Goal: Find specific page/section: Find specific page/section

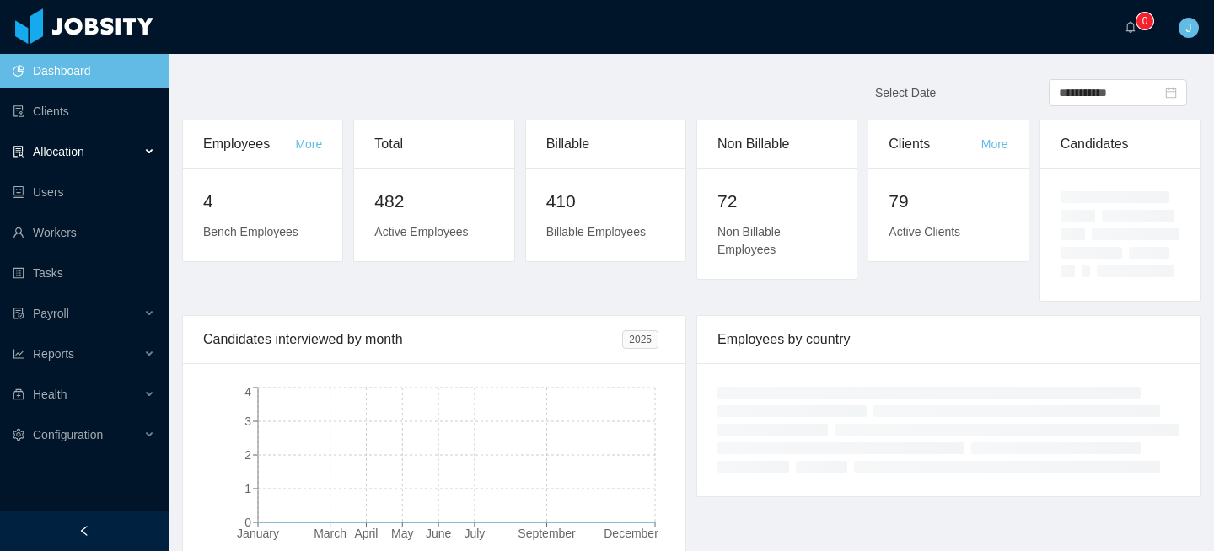
click at [101, 149] on div "Allocation" at bounding box center [84, 152] width 169 height 34
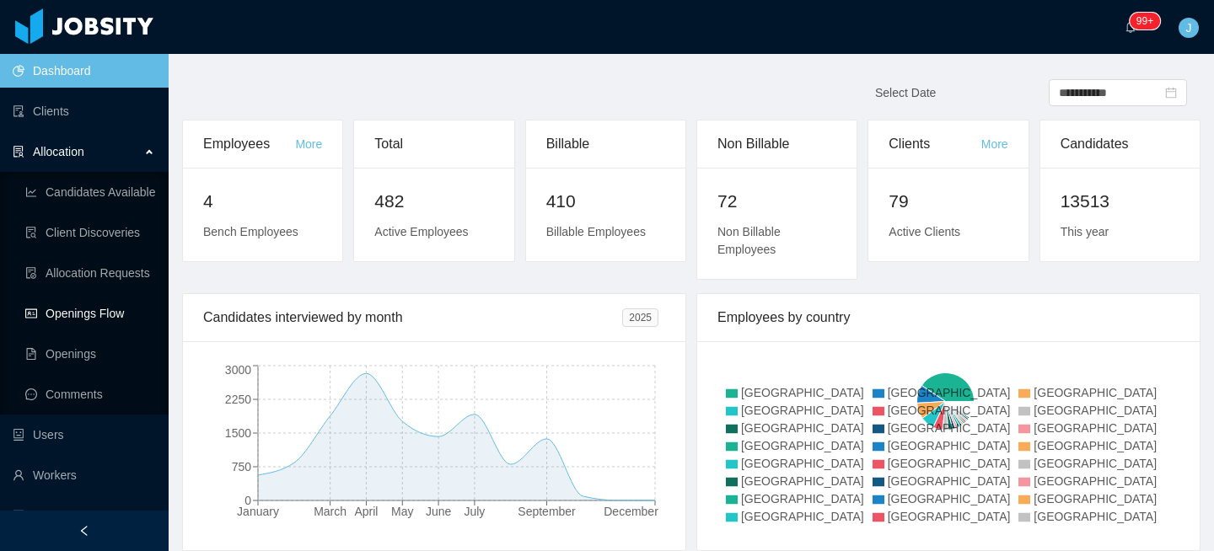
click at [87, 307] on link "Openings Flow" at bounding box center [90, 314] width 130 height 34
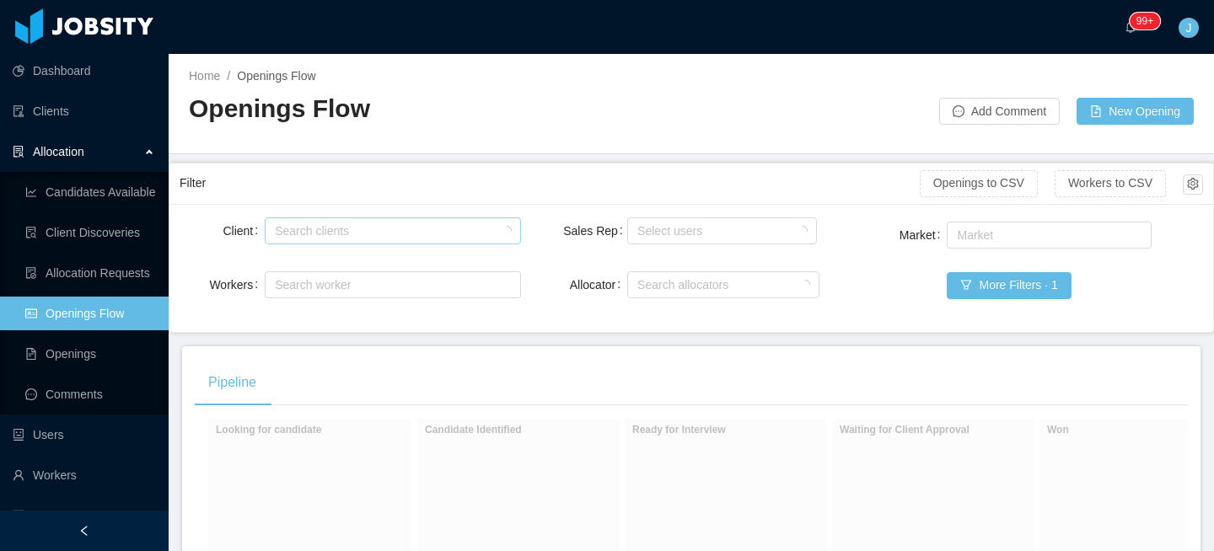
click at [305, 232] on div "Search clients" at bounding box center [389, 230] width 228 height 17
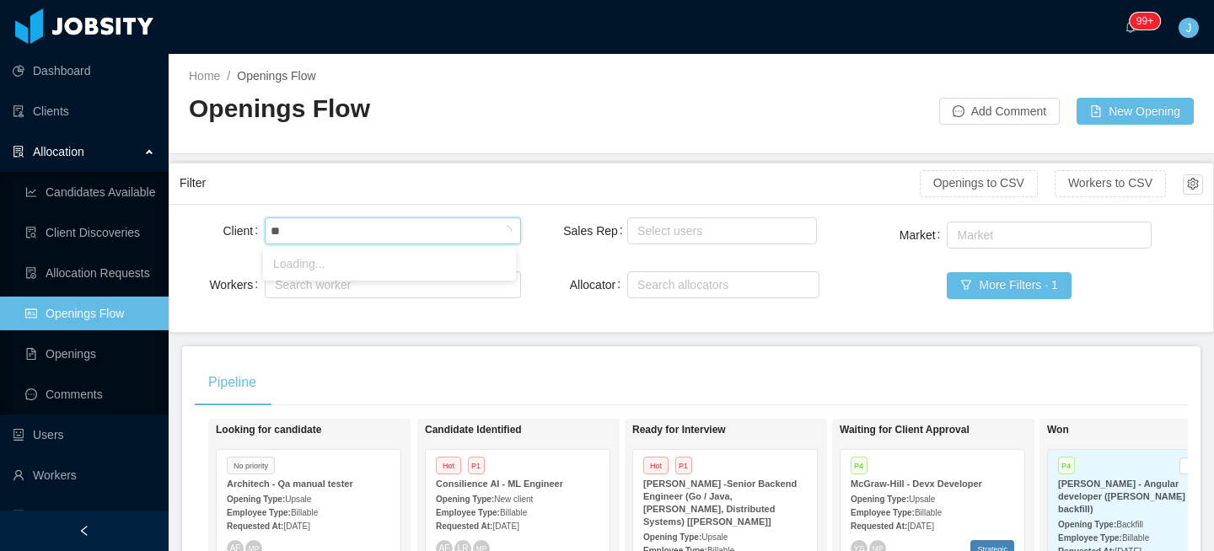
type input "*"
click at [902, 266] on div "Market Market More Filters · 1" at bounding box center [1031, 270] width 341 height 104
click at [962, 286] on button "More Filters · 1" at bounding box center [1008, 285] width 124 height 27
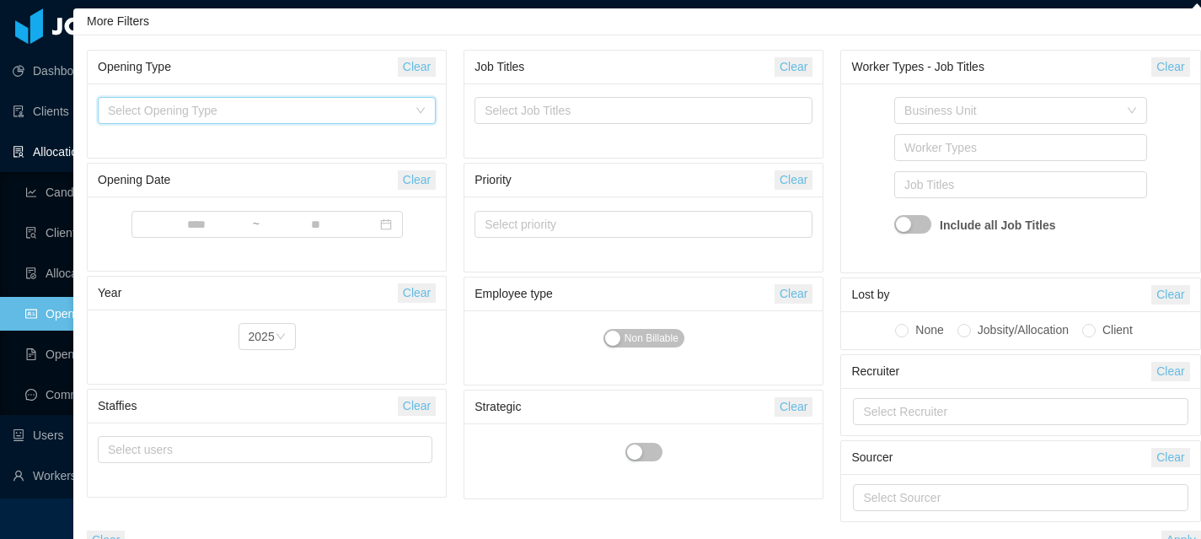
click at [303, 99] on div "Select Opening Type" at bounding box center [261, 110] width 307 height 25
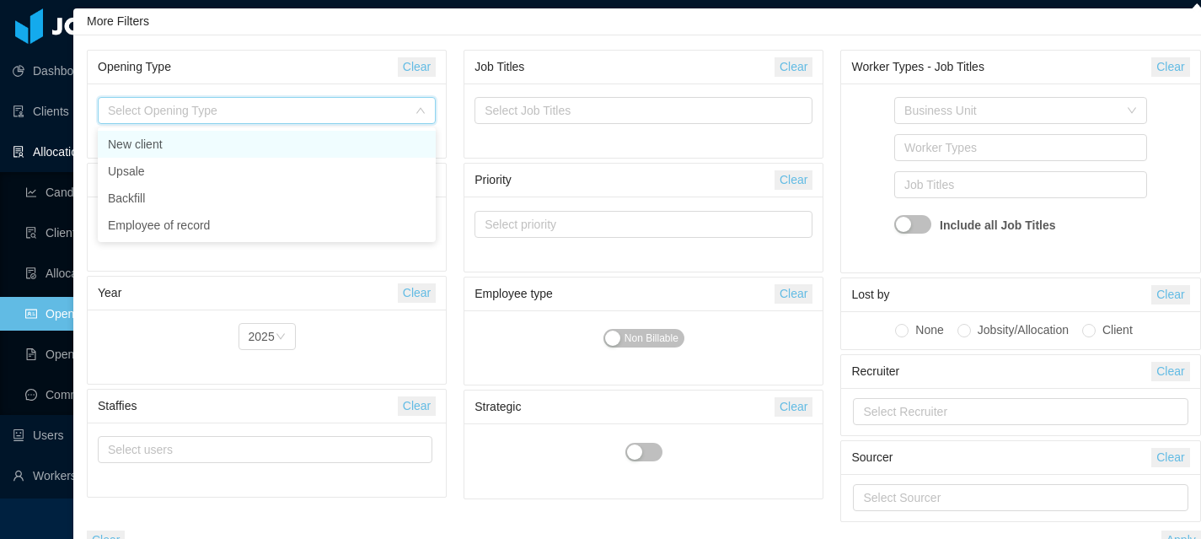
click at [149, 141] on li "New client" at bounding box center [267, 144] width 338 height 27
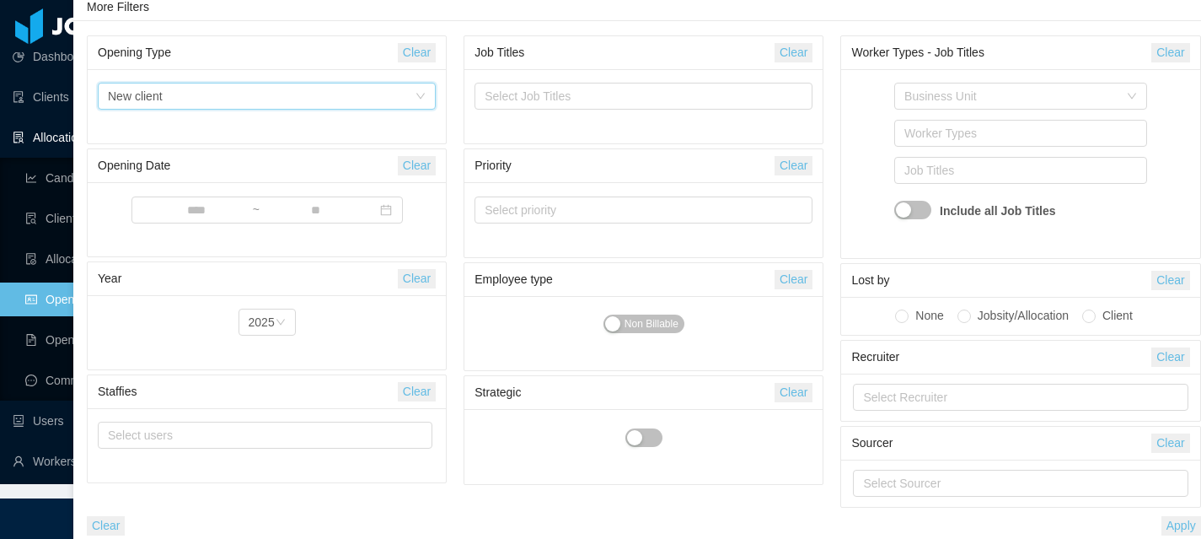
scroll to position [21, 0]
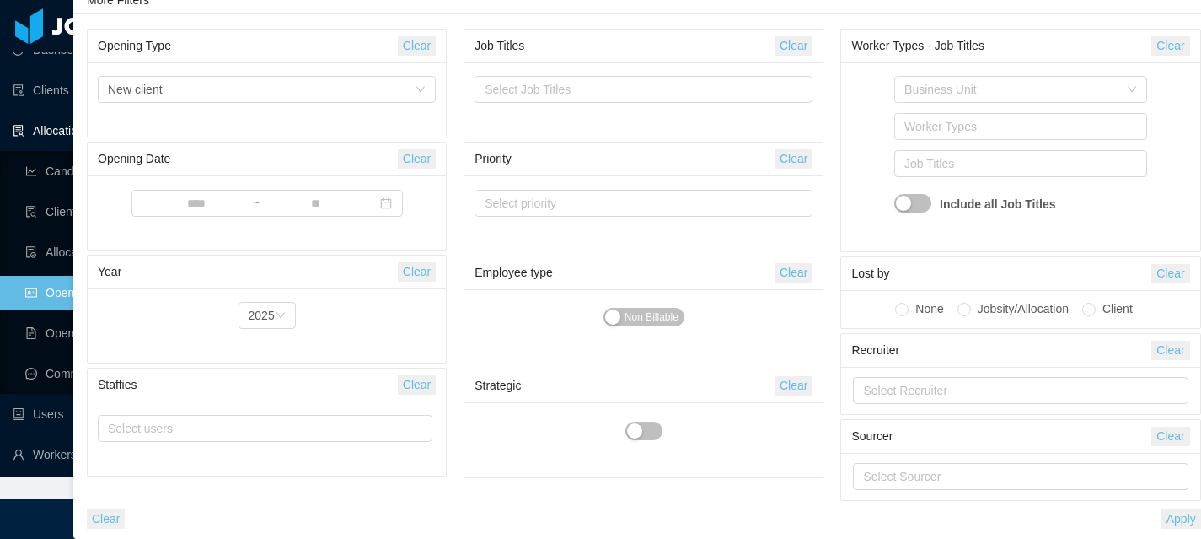
click at [1172, 508] on div "Clear Apply" at bounding box center [644, 515] width 1123 height 28
click at [1177, 517] on button "Apply" at bounding box center [1181, 518] width 40 height 19
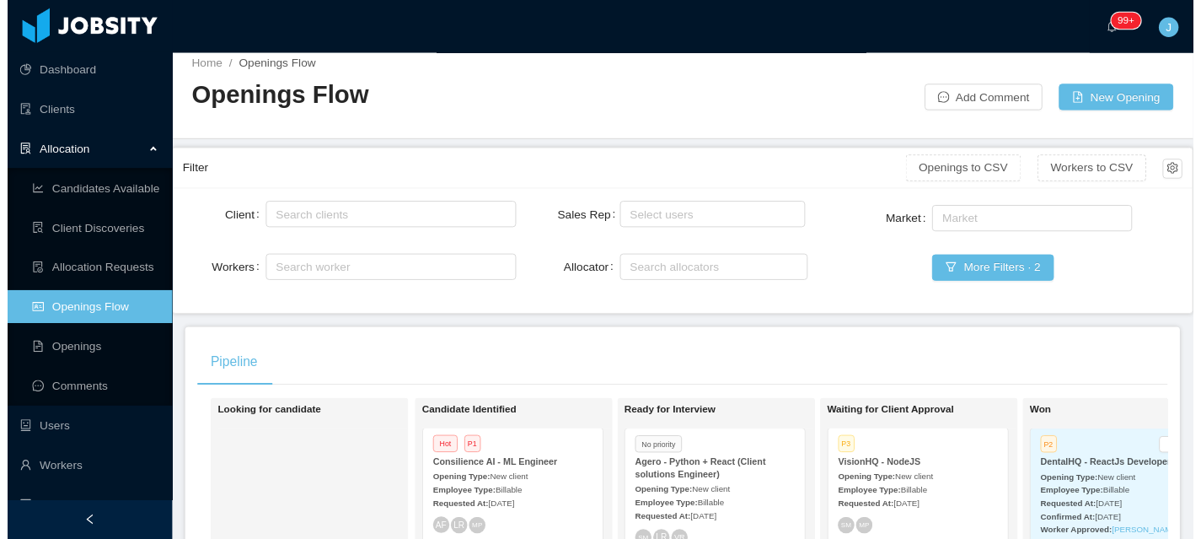
scroll to position [0, 0]
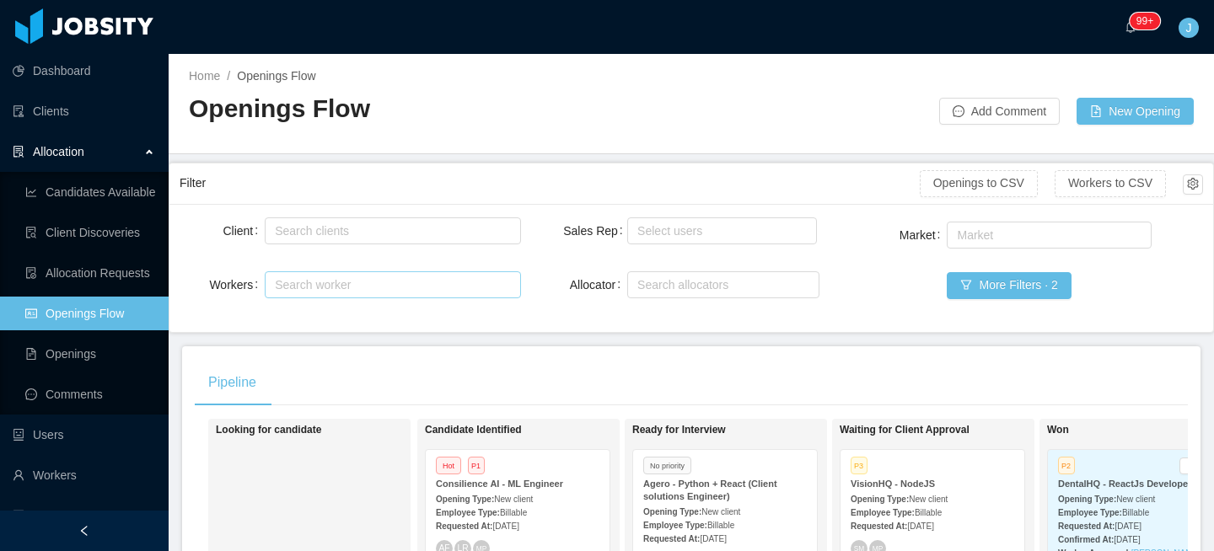
click at [405, 290] on div "Search worker" at bounding box center [385, 284] width 220 height 17
drag, startPoint x: 355, startPoint y: 233, endPoint x: 475, endPoint y: 245, distance: 121.1
click at [357, 233] on div "Search clients" at bounding box center [389, 230] width 228 height 17
click at [1191, 184] on div at bounding box center [1192, 183] width 37 height 27
click at [1187, 187] on button "button" at bounding box center [1192, 184] width 20 height 20
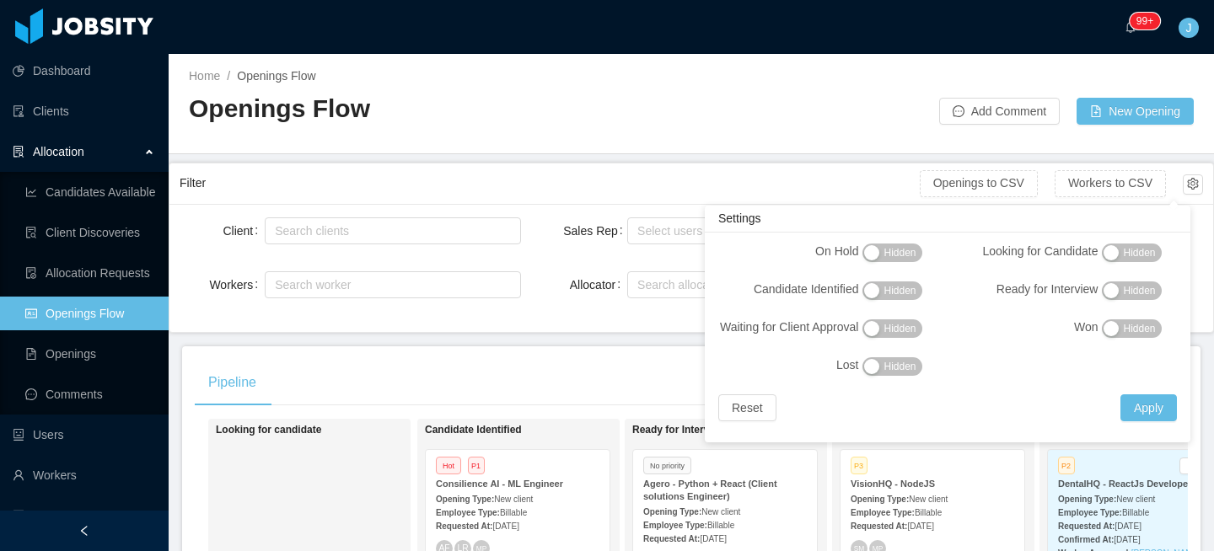
click at [839, 150] on div "Home / Openings Flow / Openings Flow Add Comment New Opening" at bounding box center [691, 104] width 1045 height 100
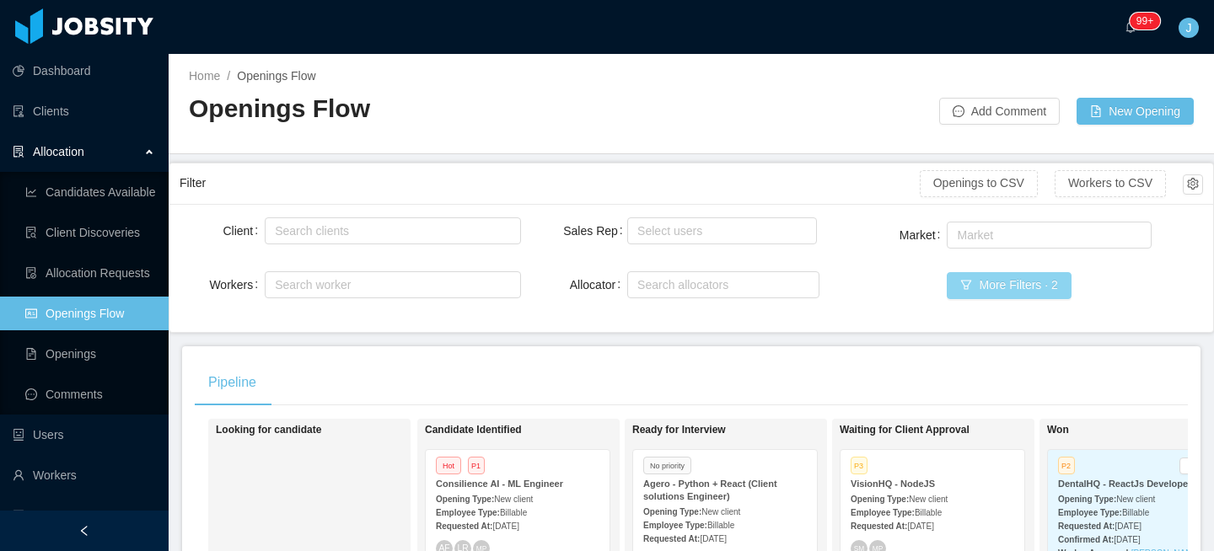
click at [981, 288] on button "More Filters · 2" at bounding box center [1008, 285] width 124 height 27
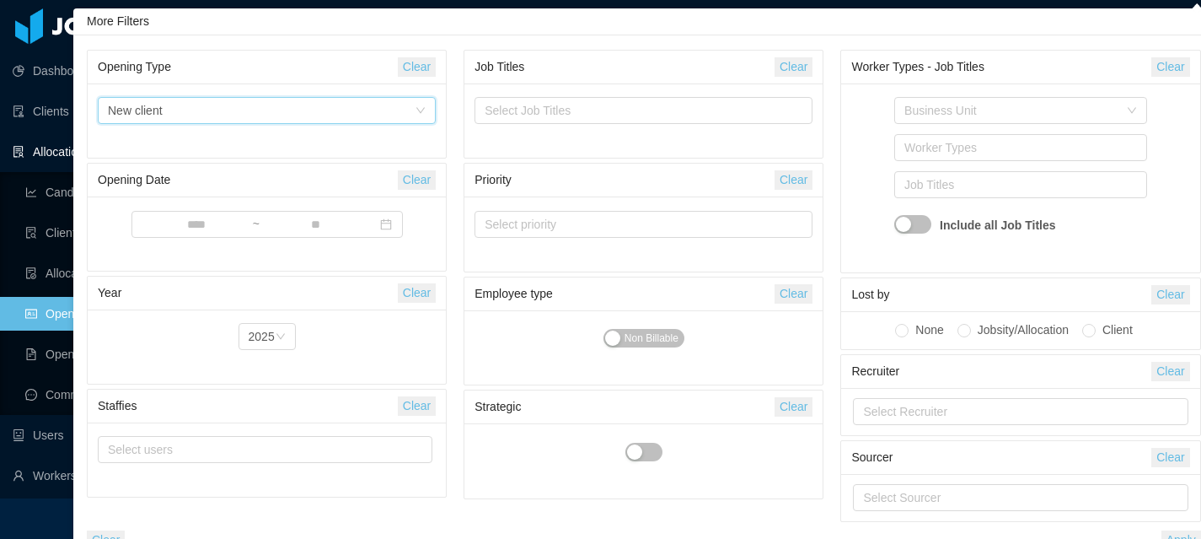
click at [318, 103] on div "Select Opening Type New client" at bounding box center [261, 110] width 307 height 25
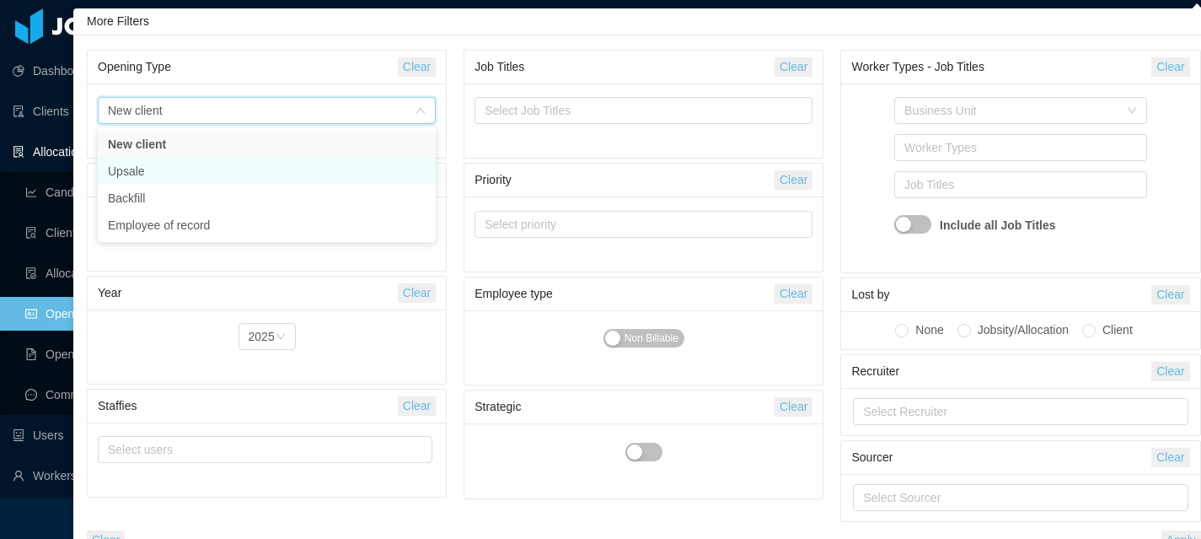
click at [142, 166] on li "Upsale" at bounding box center [267, 171] width 338 height 27
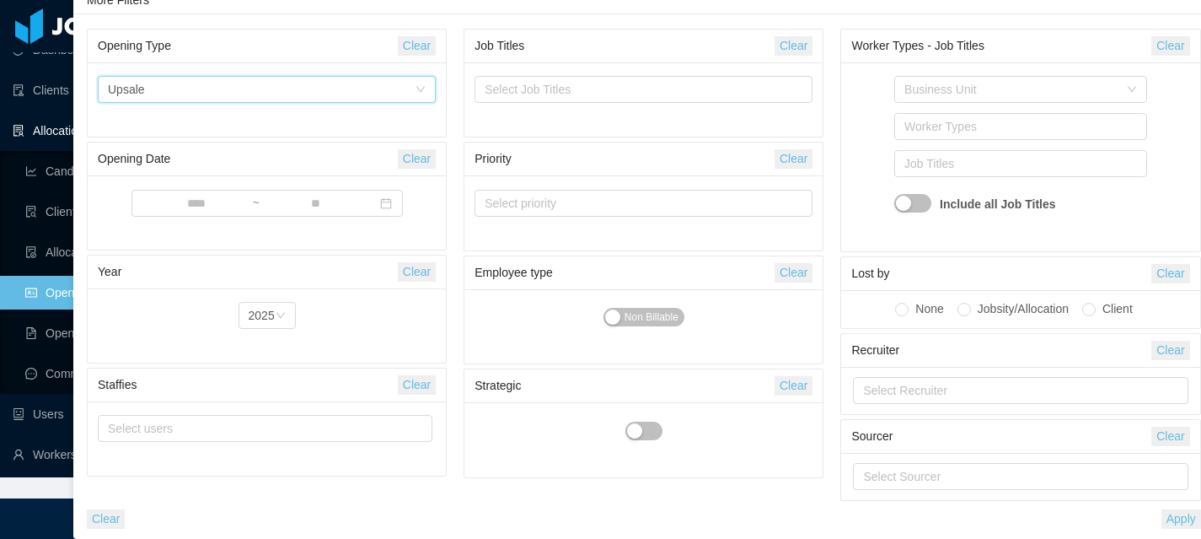
click at [1163, 519] on button "Apply" at bounding box center [1181, 518] width 40 height 19
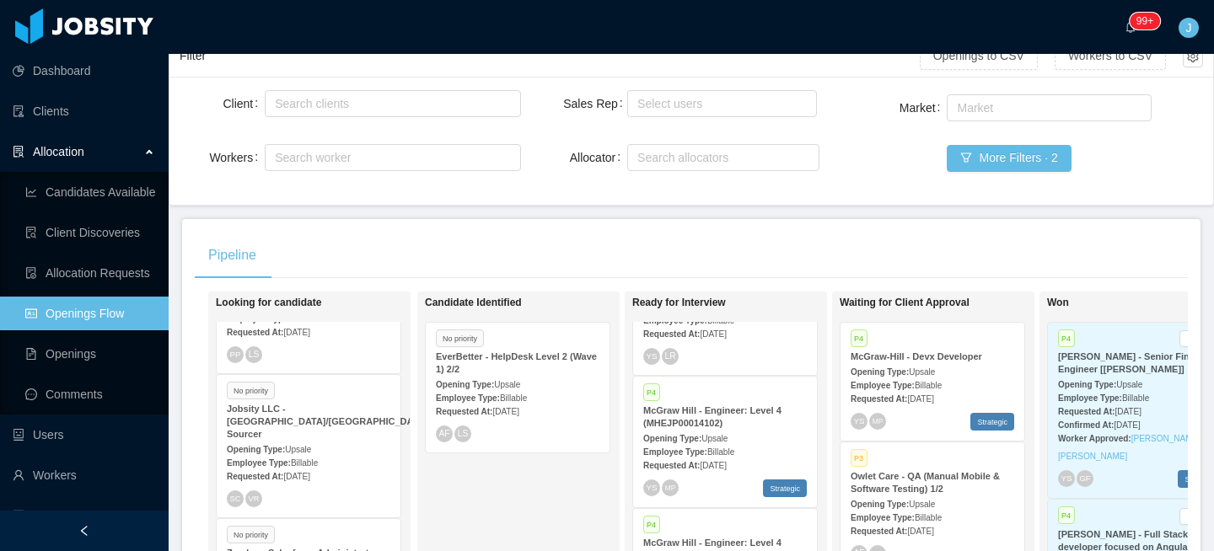
scroll to position [126, 0]
